Goal: Task Accomplishment & Management: Manage account settings

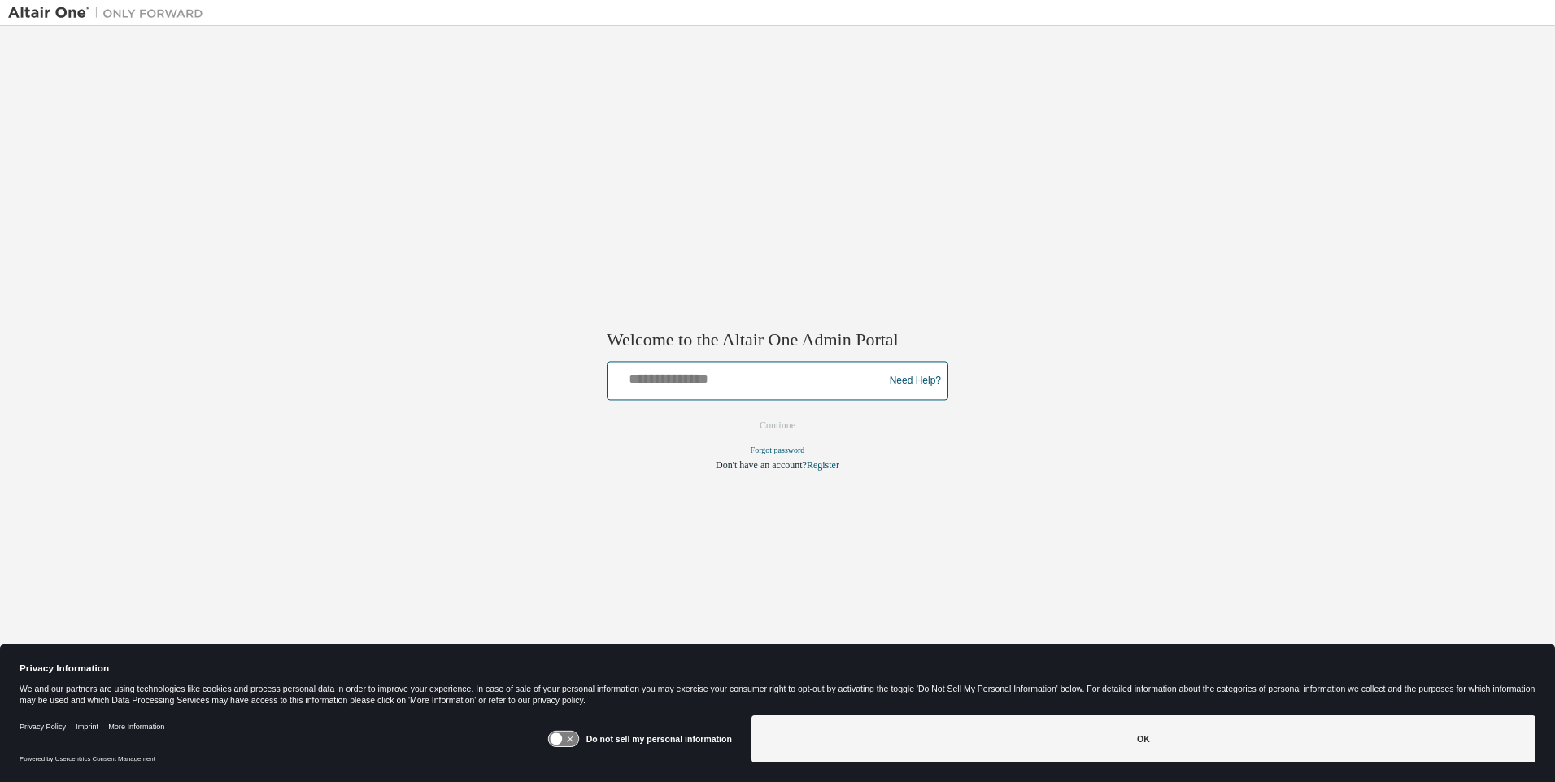
click at [748, 377] on input "text" at bounding box center [748, 378] width 268 height 24
type input "**********"
click at [777, 426] on button "Continue" at bounding box center [778, 426] width 70 height 24
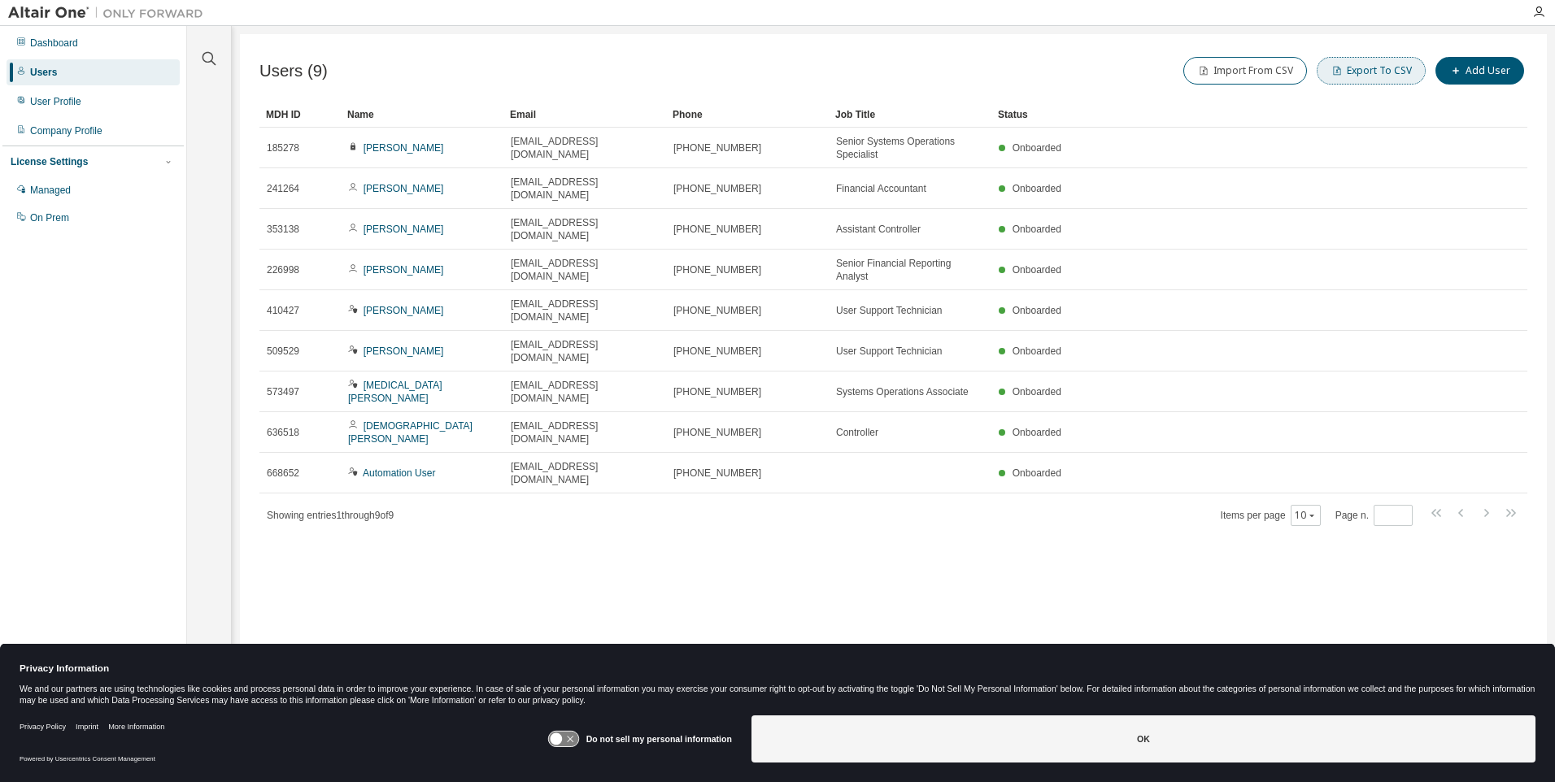
click at [1374, 71] on button "Export To CSV" at bounding box center [1371, 71] width 109 height 28
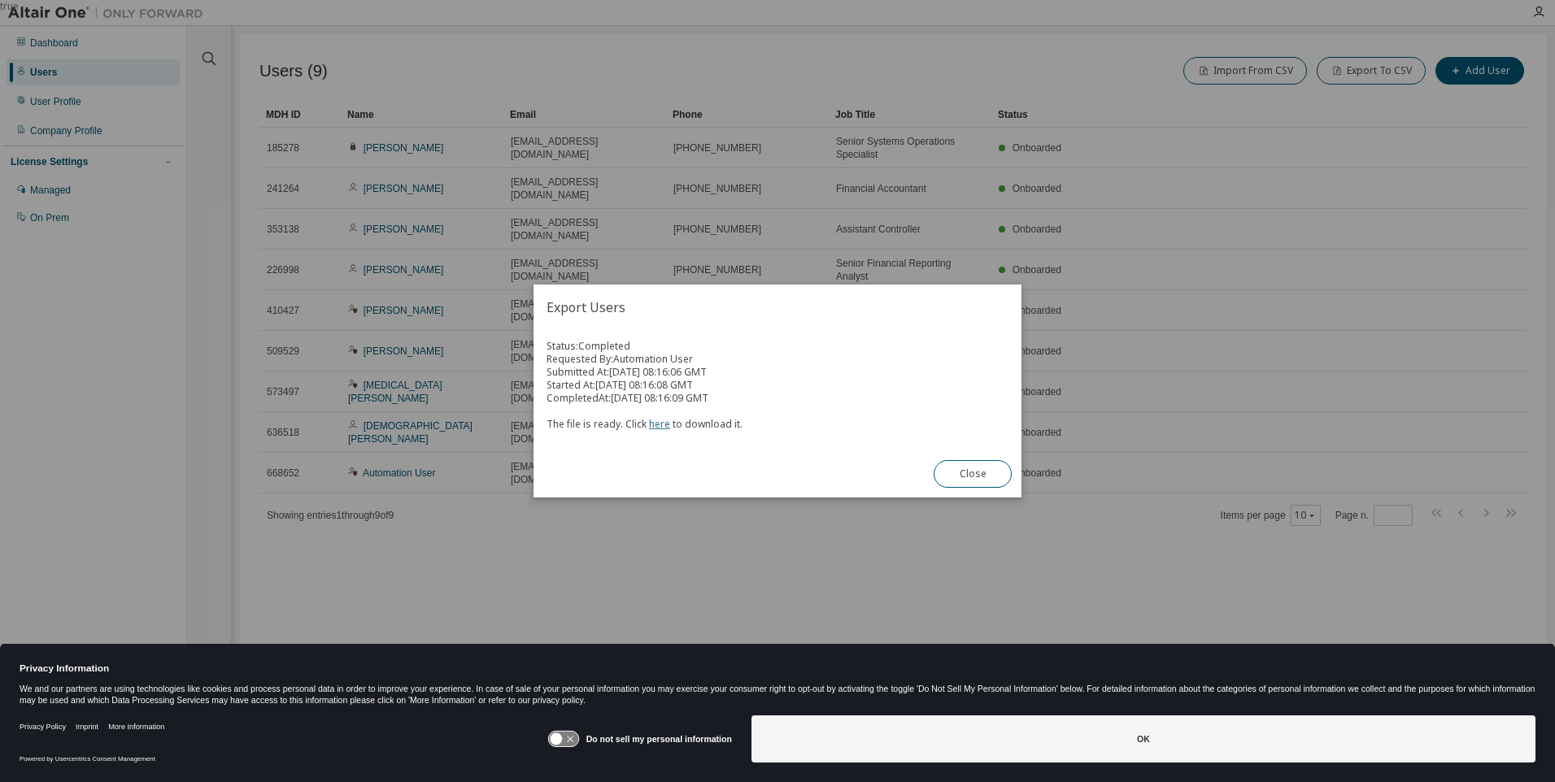
click at [656, 424] on link "here" at bounding box center [659, 424] width 21 height 14
click at [973, 474] on button "Close" at bounding box center [973, 474] width 78 height 28
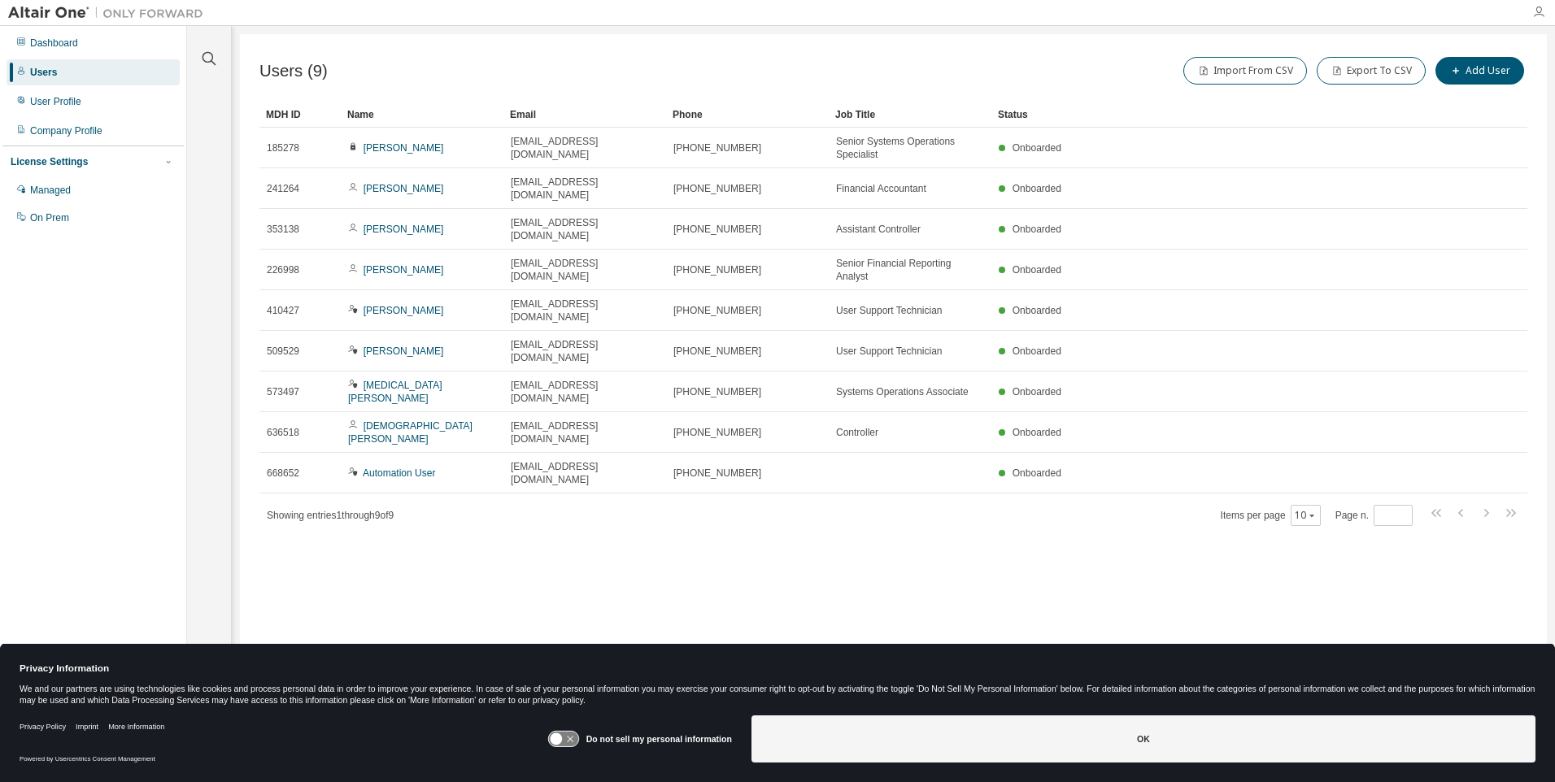
click at [1539, 12] on icon "button" at bounding box center [1538, 12] width 13 height 13
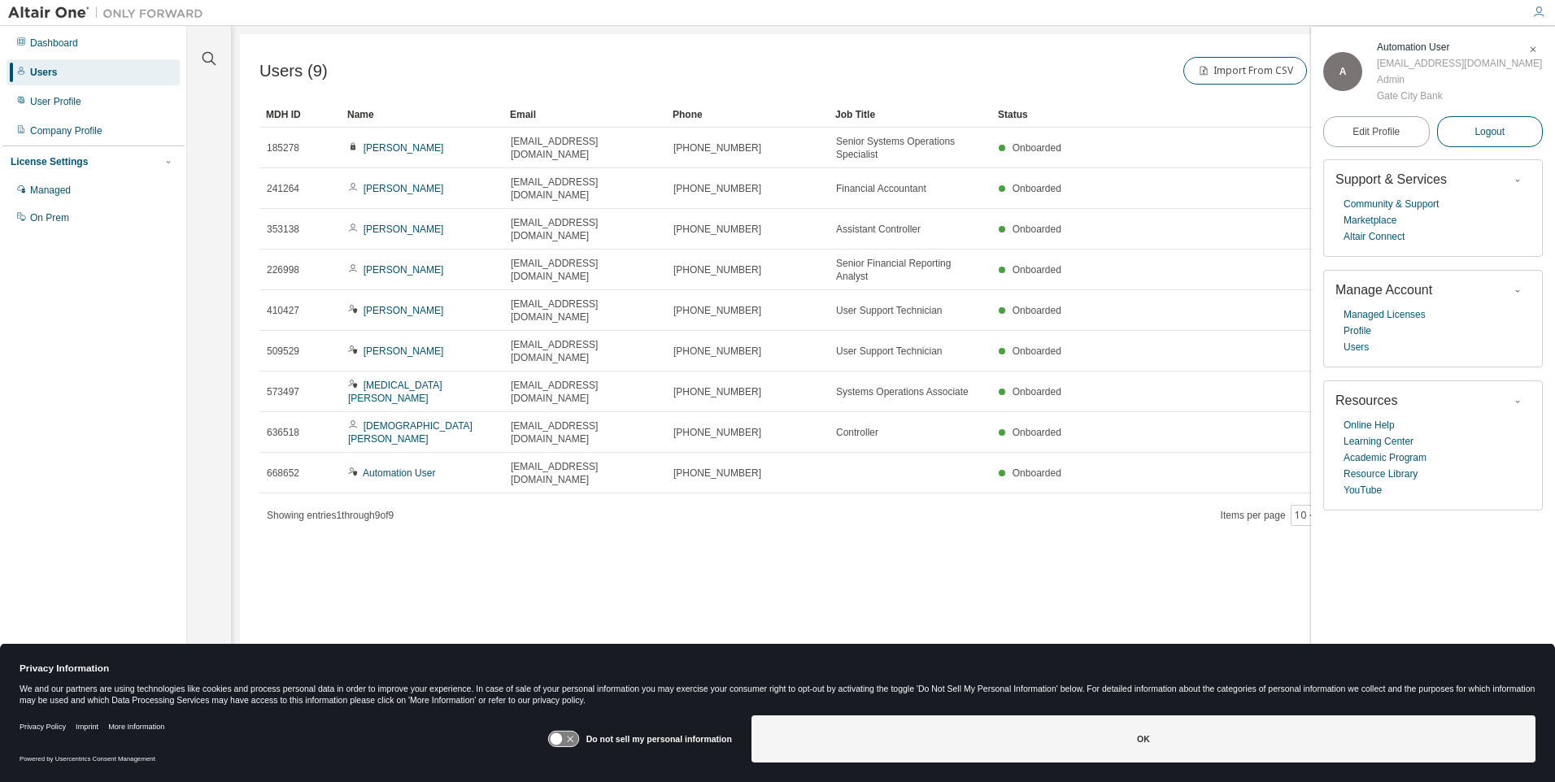
click at [1490, 140] on span "Logout" at bounding box center [1489, 132] width 30 height 16
